Goal: Find specific page/section: Find specific page/section

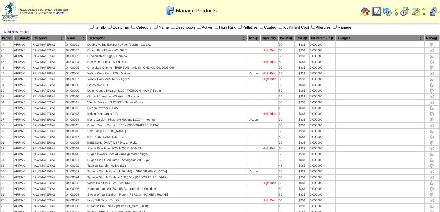
scroll to position [2034, 0]
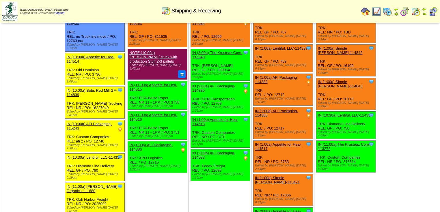
scroll to position [11, 0]
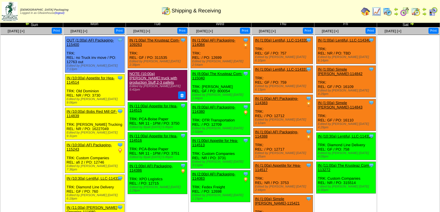
click at [412, 24] on div "Zoroco Packaging Logged in as Gfwarehouse (logout) Print All" at bounding box center [220, 12] width 440 height 25
click at [411, 24] on div "Zoroco Packaging Logged in as Gfwarehouse (logout) Print All" at bounding box center [220, 12] width 440 height 25
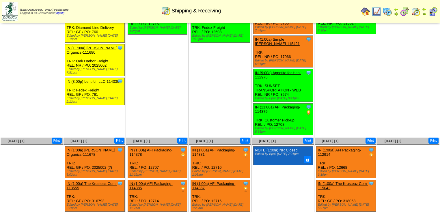
scroll to position [177, 0]
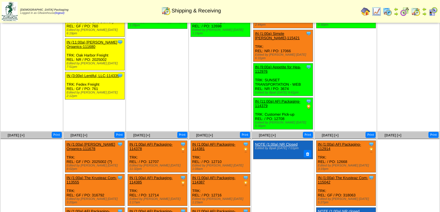
drag, startPoint x: 194, startPoint y: 115, endPoint x: 200, endPoint y: 117, distance: 6.6
click at [197, 141] on div "Clone Item IN (1:00a) AFI Packaging-114381 AFI Packaging ScheduleID: 114381 909…" at bounding box center [221, 157] width 60 height 32
click at [200, 141] on div "Clone Item IN (1:00a) AFI Packaging-114381 AFI Packaging ScheduleID: 114381 909…" at bounding box center [221, 157] width 60 height 32
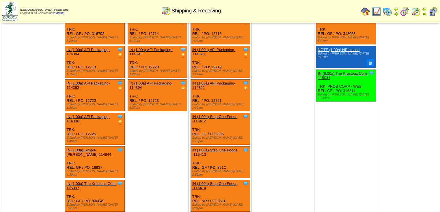
scroll to position [358, 0]
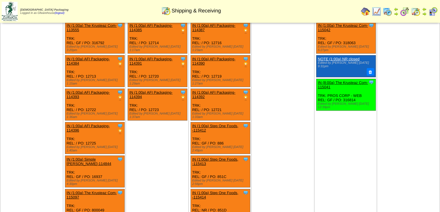
click at [331, 131] on td "Aug 22 [+] Print Clone Item IN (1:00a) AFI Packaging-112914 AFI Packaging Sched…" at bounding box center [345, 151] width 63 height 345
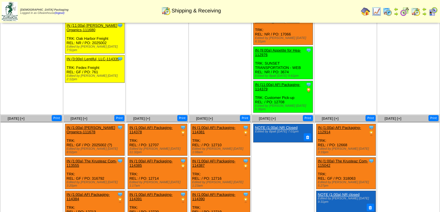
scroll to position [0, 0]
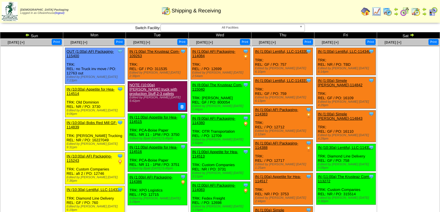
click at [413, 36] on img at bounding box center [412, 35] width 5 height 5
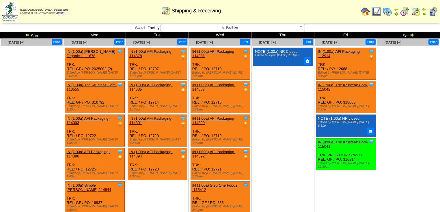
click at [26, 36] on img at bounding box center [27, 35] width 5 height 5
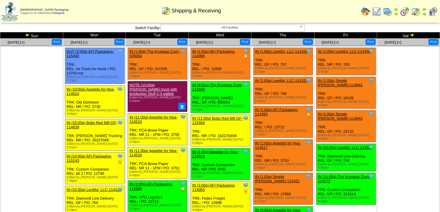
click at [26, 36] on img at bounding box center [27, 35] width 5 height 5
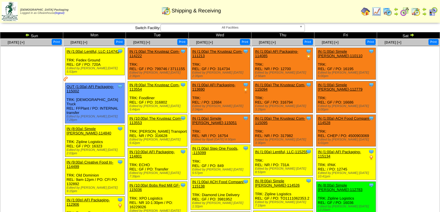
click at [42, 84] on ul at bounding box center [32, 89] width 62 height 87
click at [414, 36] on img at bounding box center [412, 35] width 5 height 5
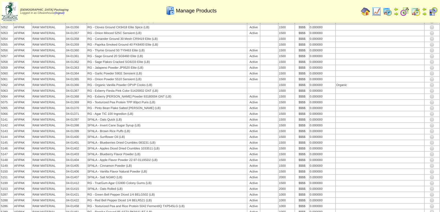
scroll to position [1710, 0]
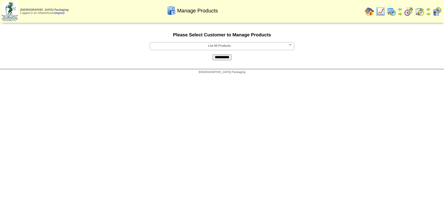
click at [291, 46] on b at bounding box center [291, 46] width 5 height 8
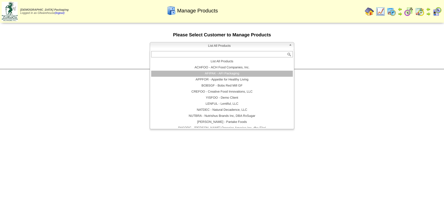
click at [224, 77] on li "AFIPAK - AFI Packaging" at bounding box center [222, 74] width 142 height 6
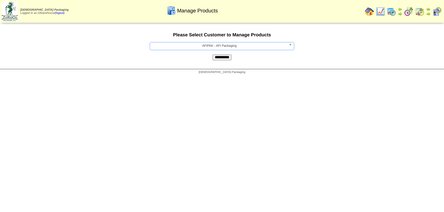
click at [223, 60] on input "**********" at bounding box center [221, 58] width 19 height 6
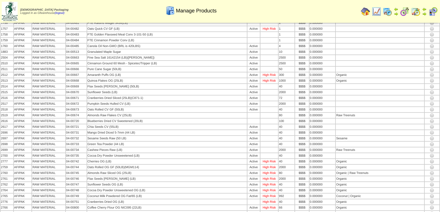
scroll to position [1638, 0]
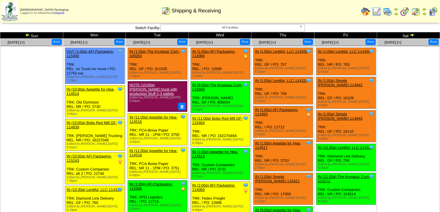
click at [412, 35] on img at bounding box center [412, 35] width 5 height 5
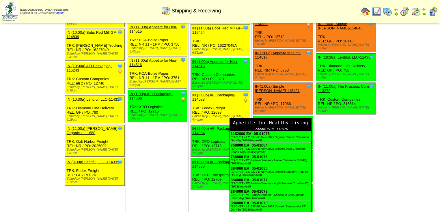
scroll to position [92, 0]
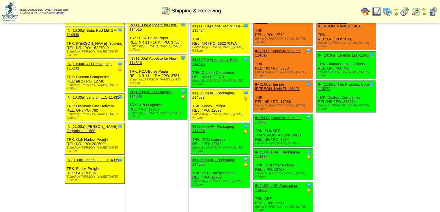
click at [378, 137] on td "Aug 16 [+] Print" at bounding box center [408, 81] width 63 height 270
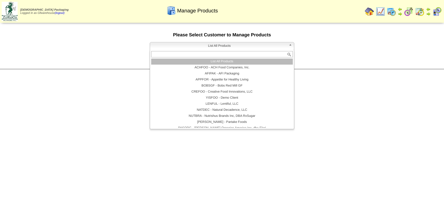
click at [288, 46] on link "List All Products" at bounding box center [222, 46] width 145 height 8
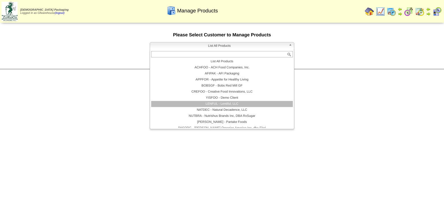
click at [224, 102] on li "LENFUL - Lentiful, LLC" at bounding box center [222, 104] width 142 height 6
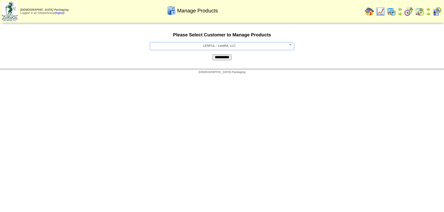
click at [223, 57] on input "**********" at bounding box center [221, 58] width 19 height 6
click at [289, 46] on b at bounding box center [291, 46] width 5 height 8
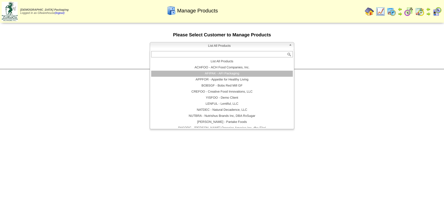
click at [223, 74] on li "AFIPAK - AFI Packaging" at bounding box center [222, 74] width 142 height 6
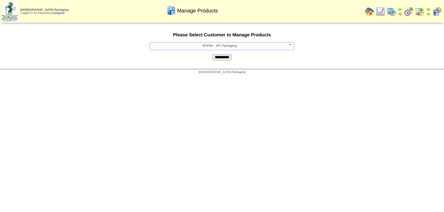
click at [229, 58] on input "**********" at bounding box center [221, 58] width 19 height 6
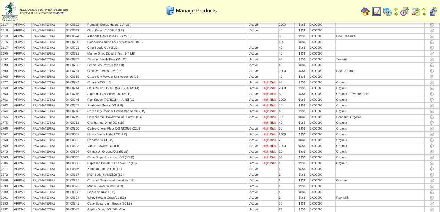
scroll to position [1139, 0]
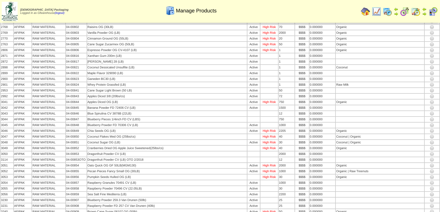
scroll to position [1139, 0]
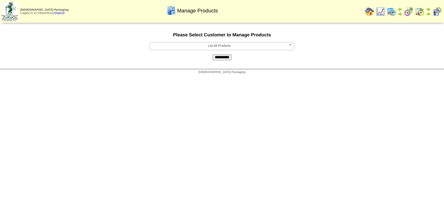
click at [290, 46] on b at bounding box center [291, 46] width 5 height 8
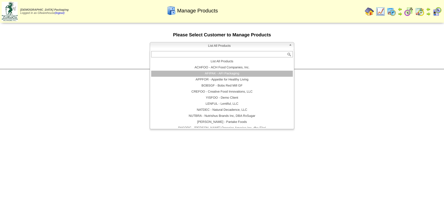
click at [219, 73] on li "AFIPAK - AFI Packaging" at bounding box center [222, 74] width 142 height 6
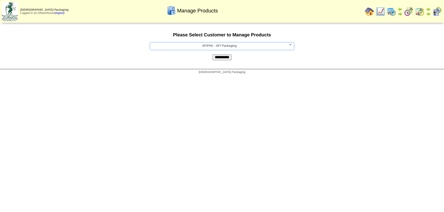
click at [227, 59] on input "**********" at bounding box center [221, 58] width 19 height 6
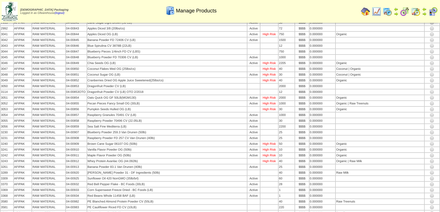
scroll to position [1210, 0]
